Goal: Task Accomplishment & Management: Manage account settings

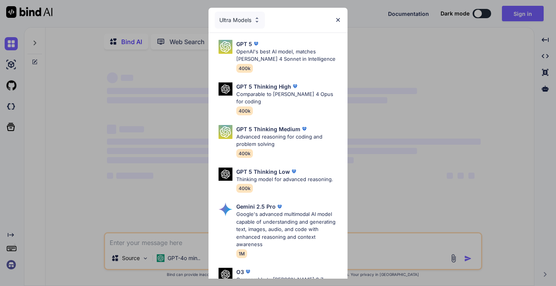
click at [338, 20] on img at bounding box center [338, 20] width 7 height 7
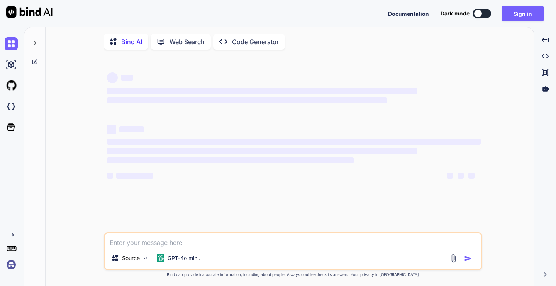
type textarea "x"
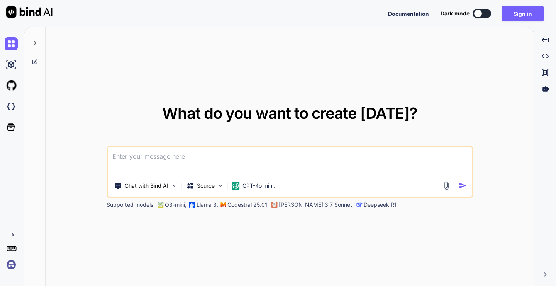
click at [12, 265] on img at bounding box center [11, 264] width 13 height 13
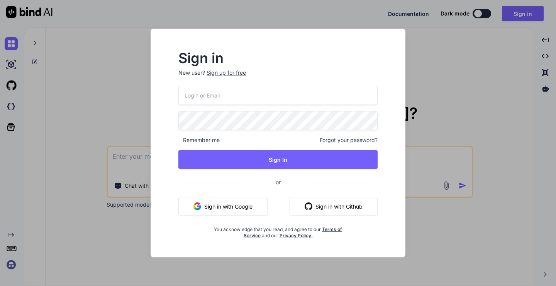
click at [212, 205] on button "Sign in with Google" at bounding box center [223, 206] width 89 height 19
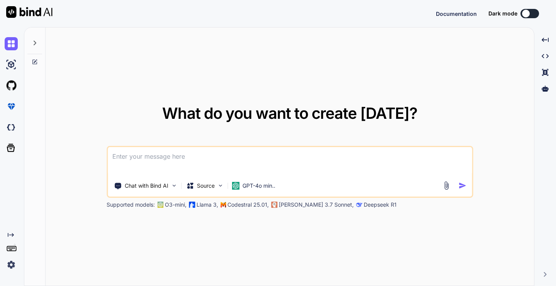
click at [10, 264] on img at bounding box center [11, 264] width 13 height 13
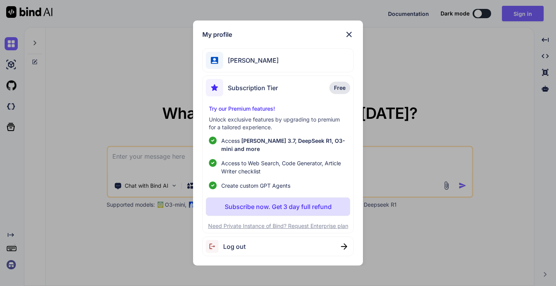
click at [27, 262] on div "My profile munir alrawas Subscription Tier Free Try our Premium features! Unloc…" at bounding box center [278, 143] width 556 height 286
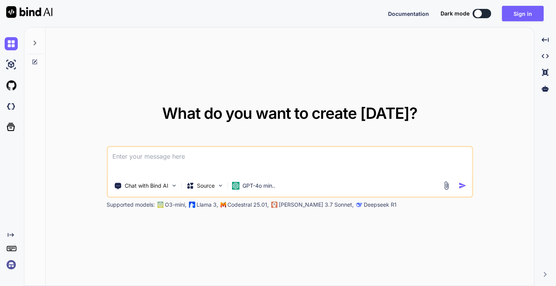
click at [28, 12] on img at bounding box center [29, 12] width 46 height 12
click at [13, 12] on img at bounding box center [29, 12] width 46 height 12
click at [34, 43] on icon at bounding box center [35, 43] width 6 height 6
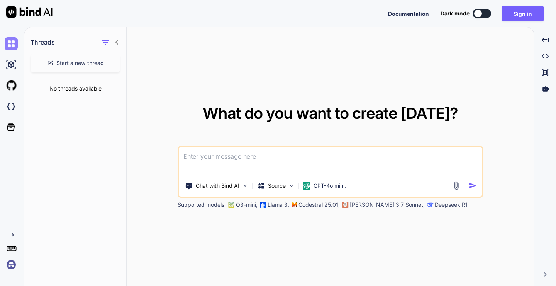
click at [10, 44] on img at bounding box center [11, 43] width 13 height 13
click at [13, 265] on img at bounding box center [11, 264] width 13 height 13
